Goal: Task Accomplishment & Management: Complete application form

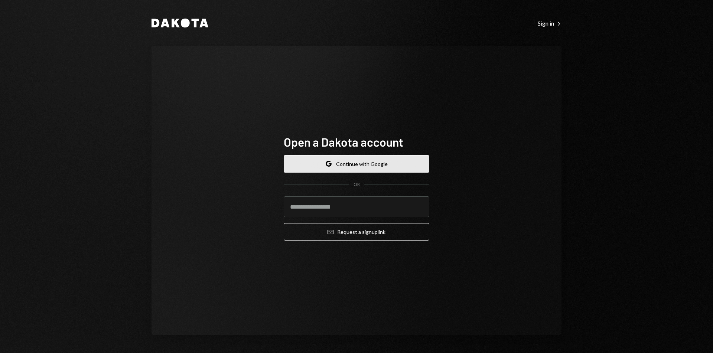
click at [410, 161] on button "Google Continue with Google" at bounding box center [357, 163] width 146 height 17
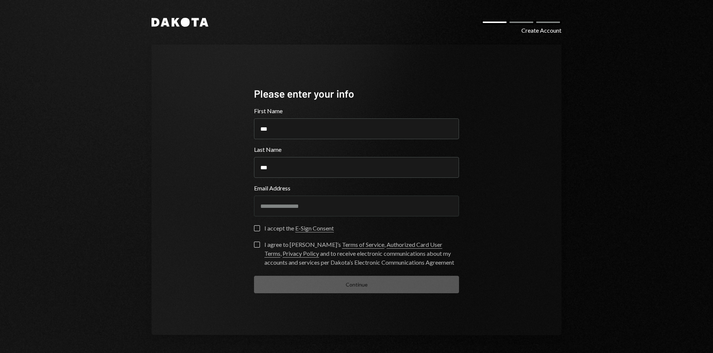
click at [257, 231] on button "I accept the E-Sign Consent" at bounding box center [257, 228] width 6 height 6
click at [257, 241] on form "**********" at bounding box center [356, 200] width 205 height 187
click at [258, 243] on button "I agree to [PERSON_NAME]’s Terms of Service , Authorized Card User Terms , Priv…" at bounding box center [257, 245] width 6 height 6
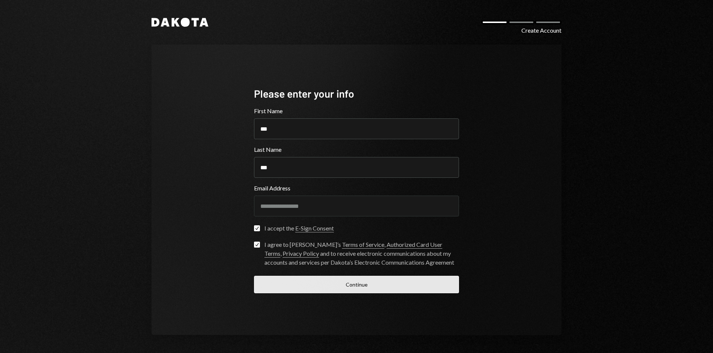
click at [310, 282] on button "Continue" at bounding box center [356, 284] width 205 height 17
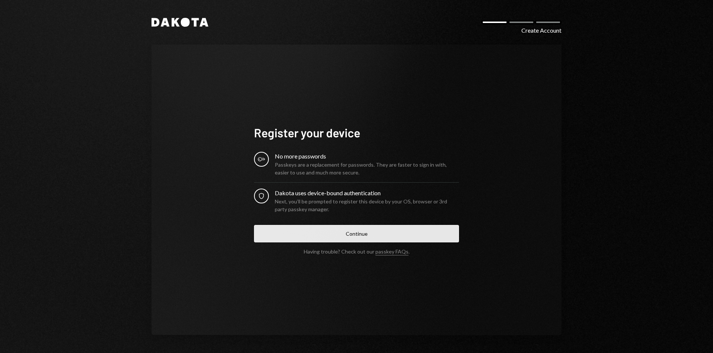
click at [333, 233] on button "Continue" at bounding box center [356, 233] width 205 height 17
click at [296, 233] on button "Continue" at bounding box center [356, 233] width 205 height 17
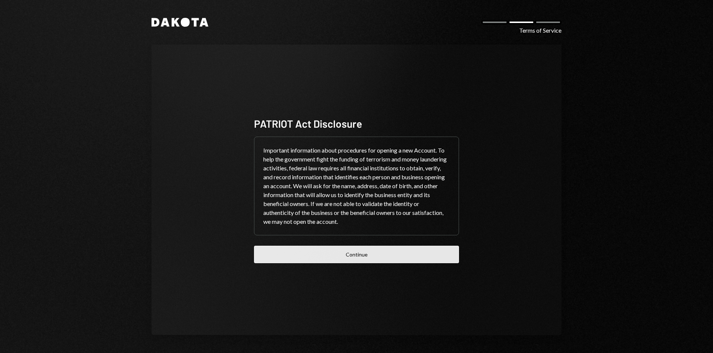
click at [328, 257] on button "Continue" at bounding box center [356, 254] width 205 height 17
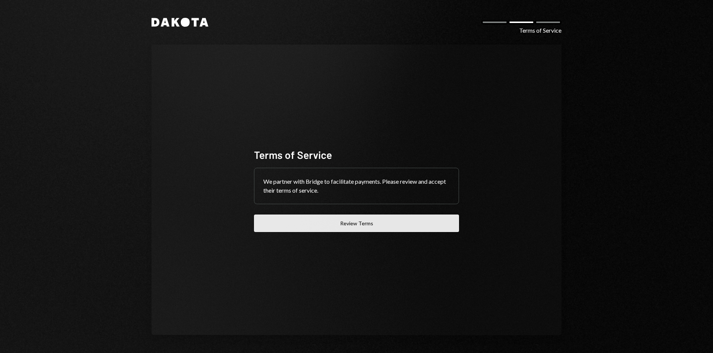
click at [343, 223] on button "Review Terms" at bounding box center [356, 223] width 205 height 17
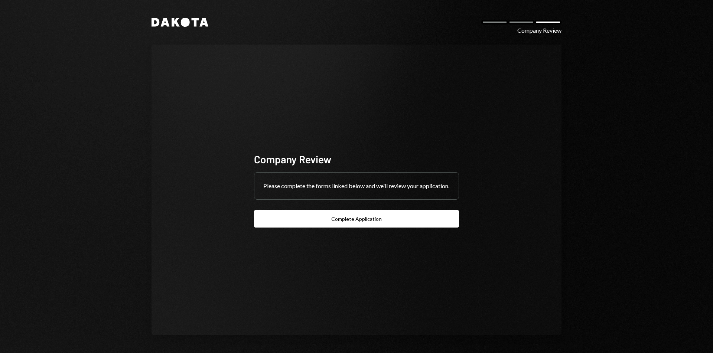
click at [345, 211] on div "Company Review Please complete the forms linked below and we'll review your app…" at bounding box center [356, 190] width 205 height 76
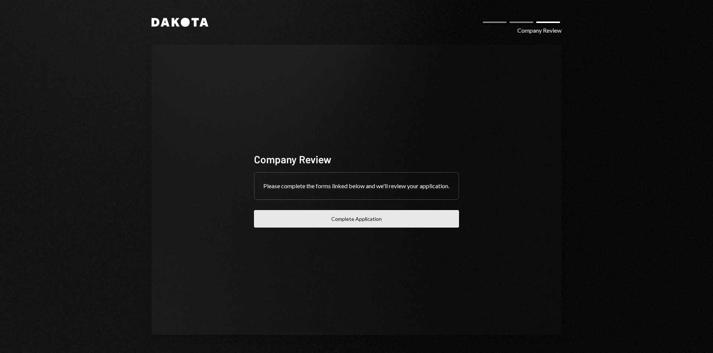
click at [351, 228] on button "Complete Application" at bounding box center [356, 218] width 205 height 17
click at [400, 221] on button "Complete Application" at bounding box center [356, 218] width 205 height 17
